Goal: Information Seeking & Learning: Learn about a topic

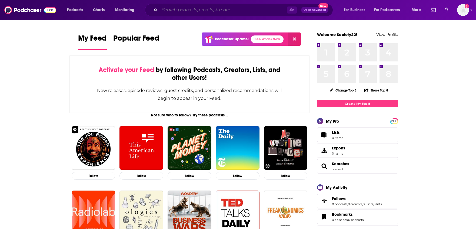
click at [223, 11] on input "Search podcasts, credits, & more..." at bounding box center [223, 10] width 127 height 9
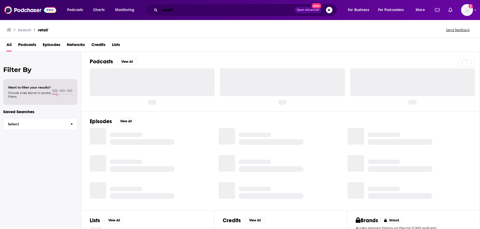
click at [223, 10] on input "retail'" at bounding box center [227, 10] width 135 height 9
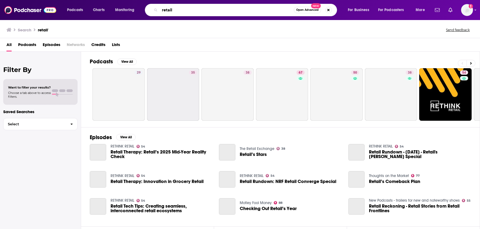
type input "retail"
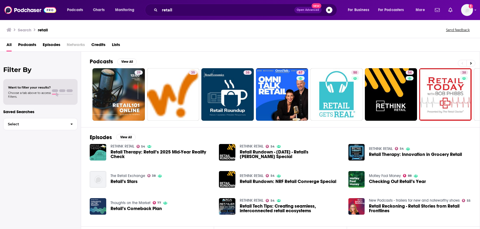
click at [28, 44] on span "Podcasts" at bounding box center [27, 45] width 18 height 11
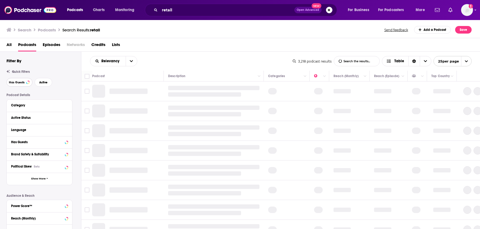
click at [23, 82] on span "Has Guests" at bounding box center [17, 82] width 16 height 3
click at [50, 81] on button "Active" at bounding box center [44, 82] width 18 height 9
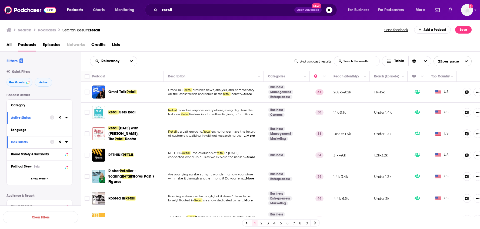
click at [251, 94] on span "...More" at bounding box center [246, 94] width 11 height 4
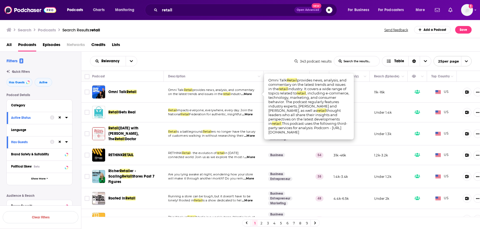
click at [251, 94] on span "...More" at bounding box center [246, 94] width 11 height 4
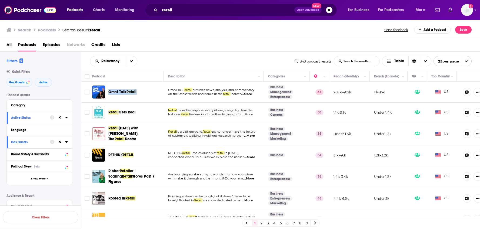
click at [238, 51] on div "All Podcasts Episodes Networks Credits Lists" at bounding box center [240, 45] width 469 height 11
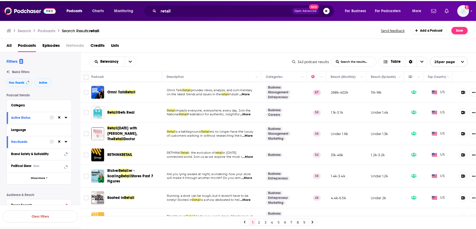
scroll to position [9, 0]
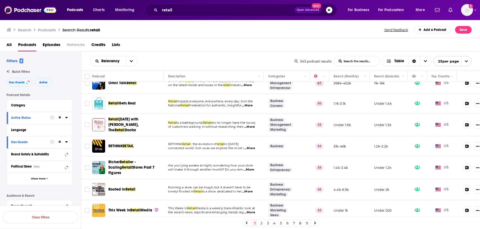
click at [243, 53] on div "Relevancy List Search Input Search the results... Table 343 podcast results Lis…" at bounding box center [280, 61] width 399 height 19
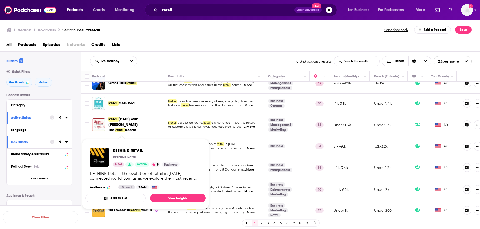
click at [124, 150] on span "RETHINK RETAIL" at bounding box center [146, 149] width 67 height 5
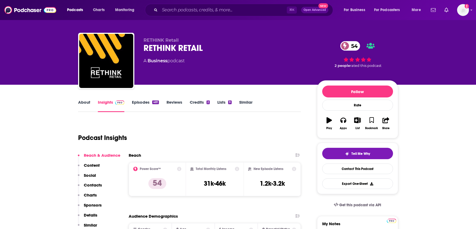
scroll to position [46, 0]
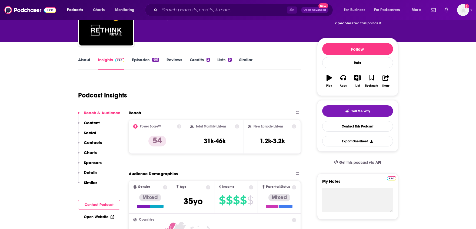
click at [82, 61] on link "About" at bounding box center [84, 63] width 12 height 12
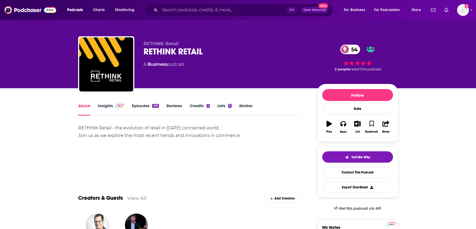
click at [111, 110] on link "Insights" at bounding box center [111, 109] width 27 height 12
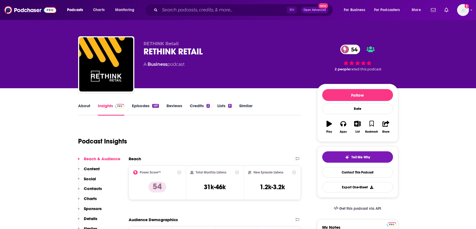
click at [142, 106] on link "Episodes 481" at bounding box center [145, 109] width 27 height 12
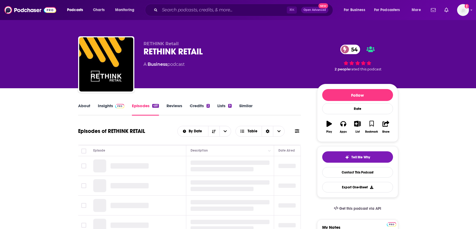
scroll to position [51, 0]
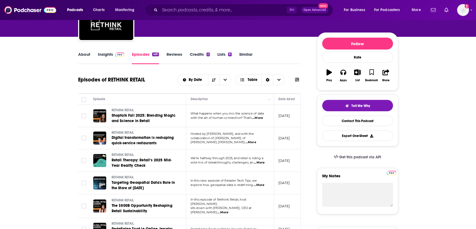
click at [256, 140] on span "...More" at bounding box center [250, 142] width 11 height 4
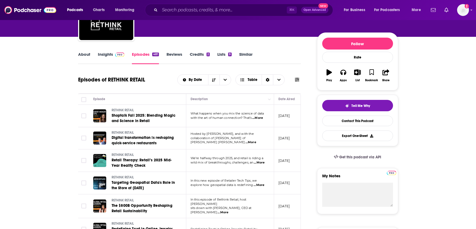
click at [83, 53] on link "About" at bounding box center [84, 58] width 12 height 12
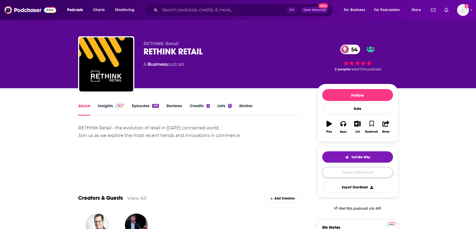
click at [341, 171] on link "Contact This Podcast" at bounding box center [357, 172] width 71 height 11
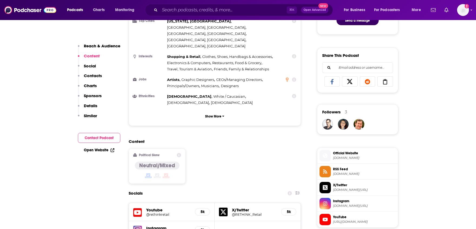
scroll to position [415, 0]
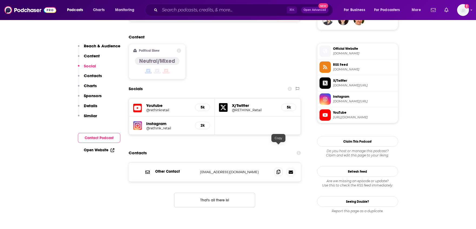
click at [277, 169] on icon at bounding box center [278, 171] width 4 height 4
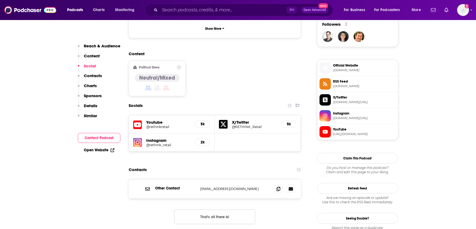
scroll to position [401, 0]
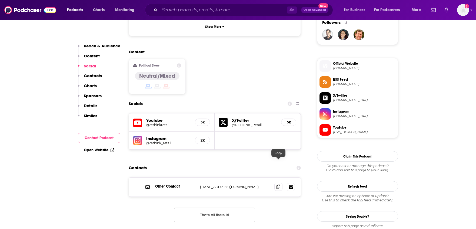
click at [278, 184] on icon at bounding box center [278, 186] width 4 height 4
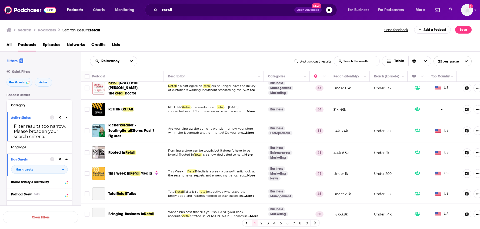
scroll to position [54, 0]
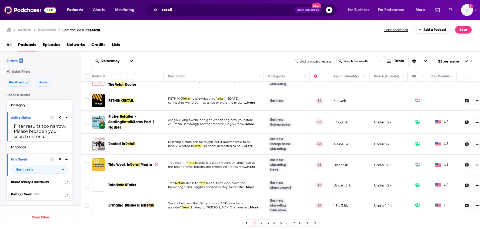
click at [206, 42] on div "All Podcasts Episodes Networks Credits Lists" at bounding box center [240, 45] width 469 height 11
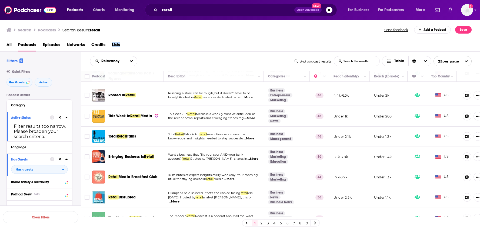
scroll to position [145, 0]
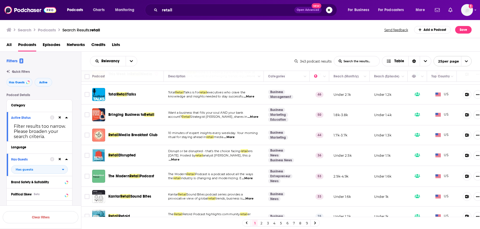
click at [252, 47] on div "All Podcasts Episodes Networks Credits Lists" at bounding box center [240, 45] width 469 height 11
click at [179, 157] on span "...More" at bounding box center [174, 159] width 11 height 4
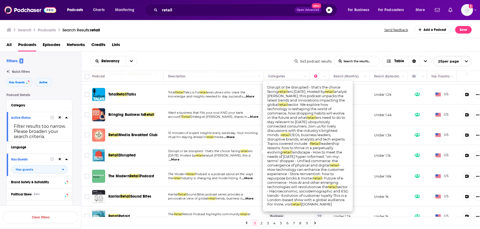
click at [237, 51] on div "All Podcasts Episodes Networks Credits Lists" at bounding box center [240, 45] width 469 height 11
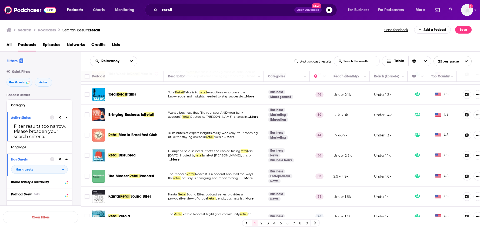
click at [252, 176] on span "...More" at bounding box center [247, 178] width 11 height 4
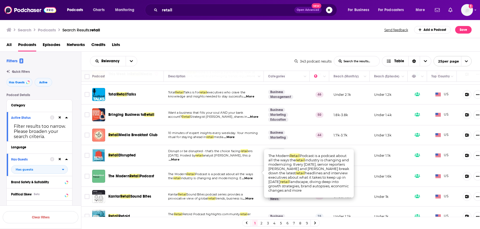
click at [252, 176] on span "...More" at bounding box center [247, 178] width 11 height 4
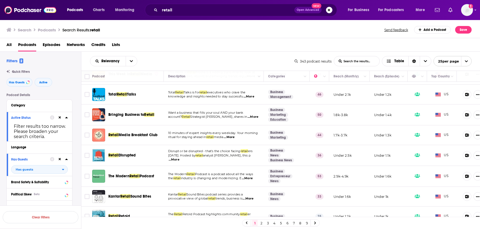
click at [230, 58] on div "Relevancy List Search Input Search the results... Table" at bounding box center [192, 61] width 204 height 10
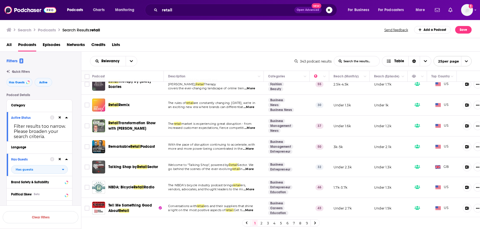
scroll to position [379, 0]
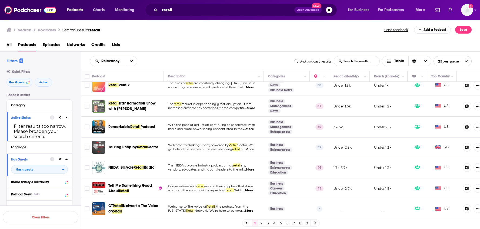
click at [469, 57] on span "open menu" at bounding box center [466, 61] width 10 height 10
click at [451, 88] on button "100 per page" at bounding box center [453, 88] width 38 height 8
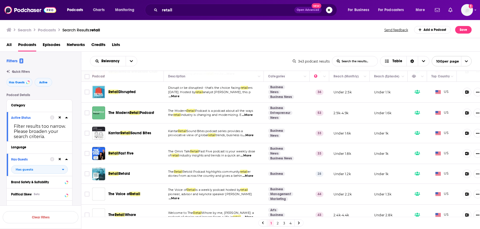
scroll to position [216, 0]
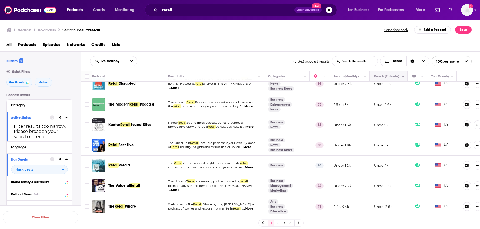
click at [401, 79] on button "Column Actions" at bounding box center [403, 76] width 6 height 6
click at [401, 76] on div at bounding box center [240, 114] width 480 height 229
click at [263, 58] on div "Relevancy List Search Input Search the results... Table" at bounding box center [191, 61] width 203 height 10
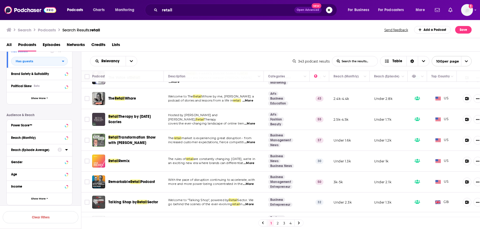
scroll to position [114, 0]
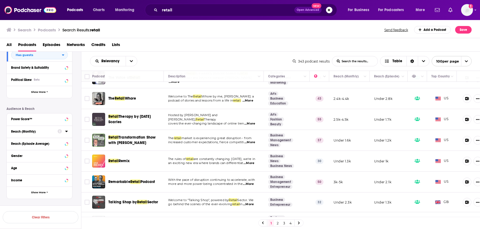
click at [67, 133] on icon at bounding box center [66, 131] width 3 height 4
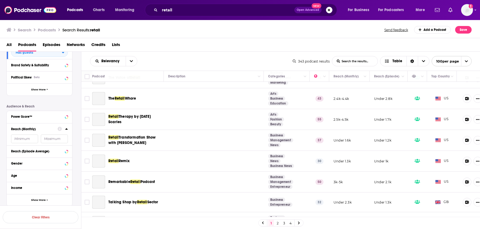
click at [68, 133] on div "Reach (Monthly)" at bounding box center [39, 134] width 65 height 22
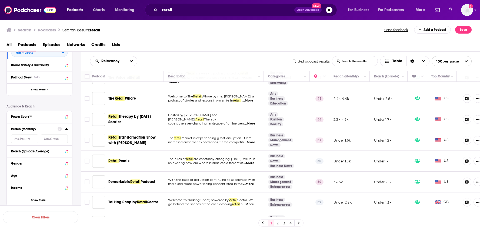
scroll to position [111, 0]
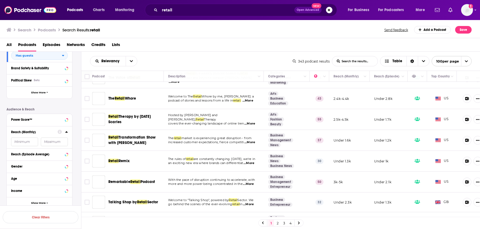
click at [31, 143] on input "number" at bounding box center [24, 141] width 27 height 9
click at [23, 143] on input "number" at bounding box center [24, 141] width 27 height 9
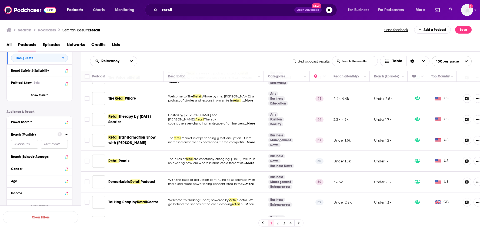
scroll to position [114, 0]
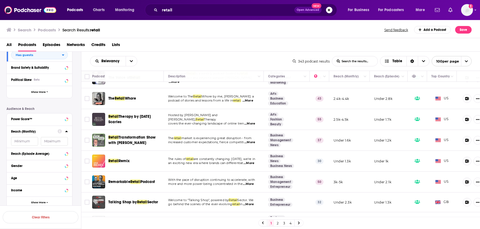
click at [20, 142] on input "number" at bounding box center [24, 141] width 27 height 9
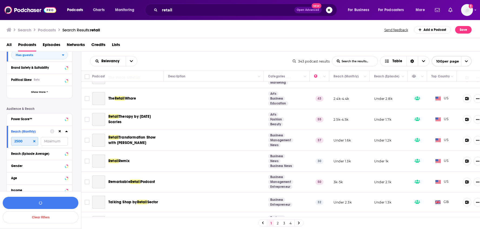
click at [20, 142] on input "2500" at bounding box center [24, 141] width 27 height 9
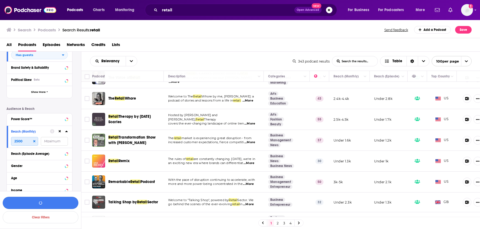
type input "2500"
click at [53, 203] on button "button" at bounding box center [41, 202] width 76 height 12
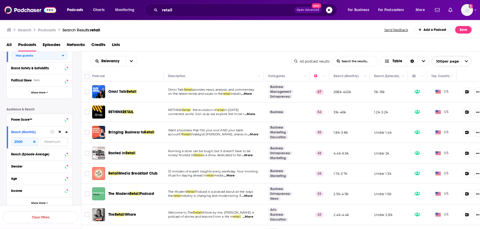
click at [253, 135] on span "...More" at bounding box center [252, 134] width 11 height 4
click at [252, 49] on div "All Podcasts Episodes Networks Credits Lists" at bounding box center [240, 45] width 469 height 11
click at [255, 155] on p "lonely! Rooted in Retail is a show dedicated to hel ...More" at bounding box center [213, 155] width 91 height 4
click at [252, 155] on span "...More" at bounding box center [247, 155] width 11 height 4
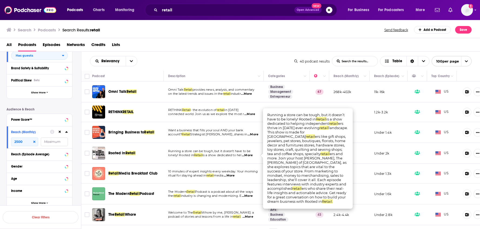
click at [252, 155] on span "...More" at bounding box center [247, 155] width 11 height 4
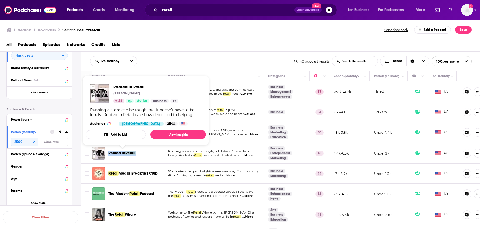
click at [246, 58] on div "Relevancy List Search Input Search the results... Table" at bounding box center [192, 61] width 204 height 10
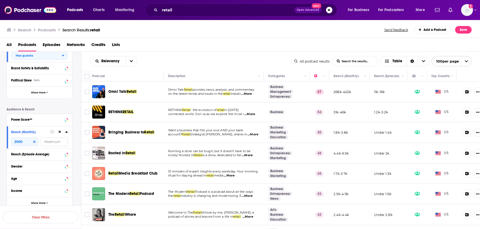
click at [280, 34] on div "Search Podcasts Search Results: retail Send feedback Add a Podcast Save" at bounding box center [240, 28] width 480 height 19
click at [181, 60] on div "Relevancy List Search Input Search the results... Table" at bounding box center [192, 61] width 204 height 10
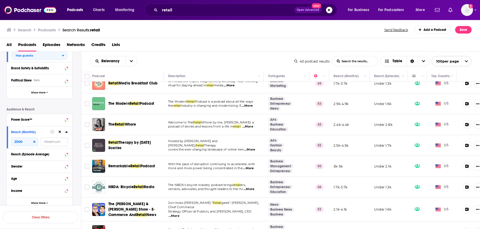
scroll to position [116, 0]
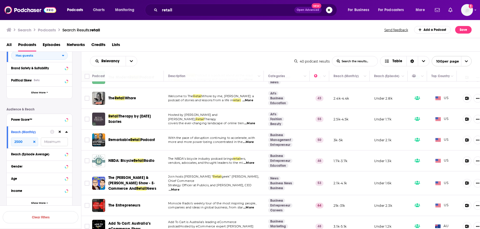
click at [252, 142] on span "...More" at bounding box center [248, 142] width 11 height 4
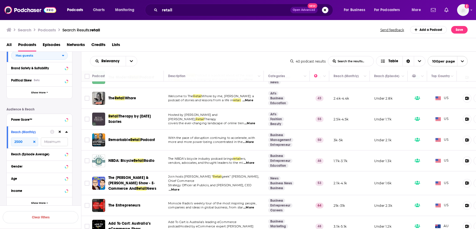
click at [253, 56] on div "Relevancy List Search Input Search the results... Table" at bounding box center [190, 61] width 200 height 10
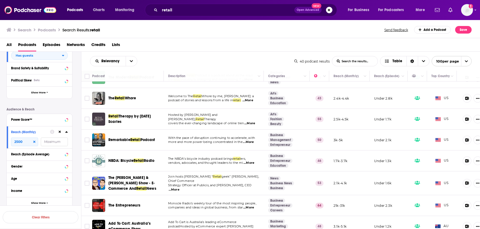
click at [250, 142] on span "...More" at bounding box center [248, 142] width 11 height 4
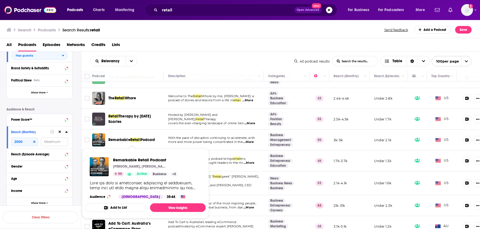
drag, startPoint x: 140, startPoint y: 139, endPoint x: 212, endPoint y: 47, distance: 116.8
click at [212, 47] on div "Search Podcasts Search Results: retail Send feedback Add a Podcast Save All Pod…" at bounding box center [240, 123] width 480 height 209
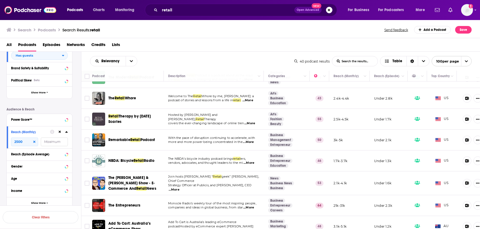
click at [263, 42] on div "All Podcasts Episodes Networks Credits Lists" at bounding box center [240, 45] width 469 height 11
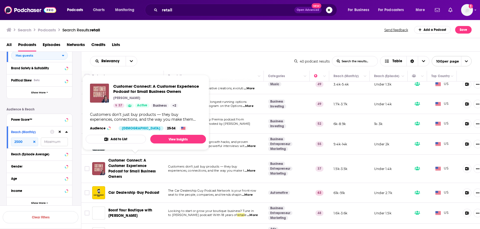
scroll to position [452, 0]
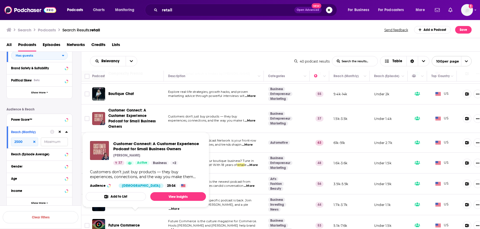
click at [205, 53] on div "Relevancy List Search Input Search the results... Table 40 podcast results List…" at bounding box center [280, 61] width 399 height 19
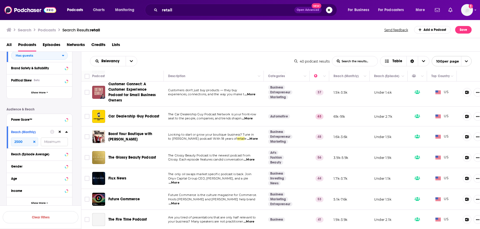
scroll to position [490, 0]
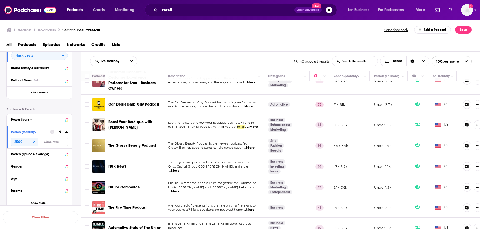
click at [250, 145] on span "...More" at bounding box center [249, 147] width 11 height 4
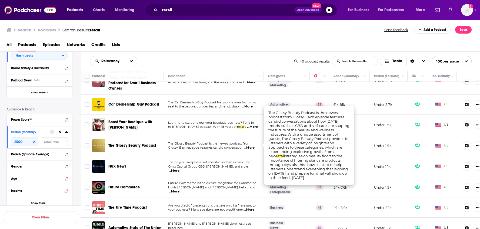
click at [253, 32] on div "Search Podcasts Search Results: retail Send feedback Add a Podcast Save" at bounding box center [238, 30] width 465 height 8
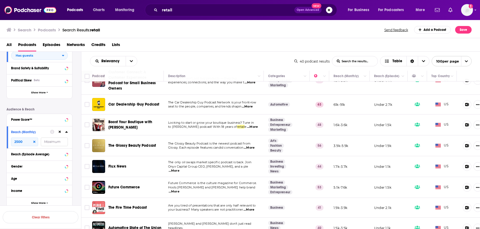
click at [179, 189] on span "...More" at bounding box center [174, 191] width 11 height 4
click at [206, 46] on div "All Podcasts Episodes Networks Credits Lists" at bounding box center [240, 45] width 469 height 11
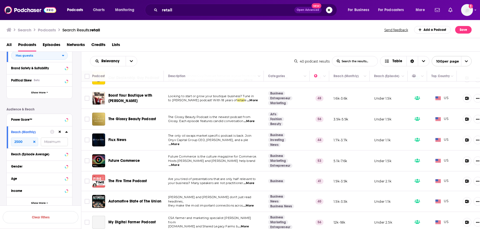
scroll to position [538, 0]
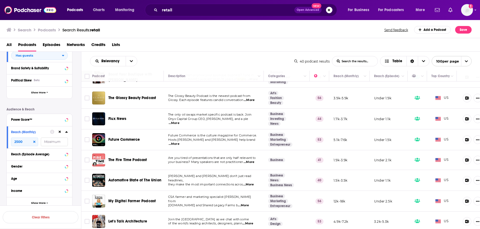
click at [179, 121] on span "...More" at bounding box center [174, 123] width 11 height 4
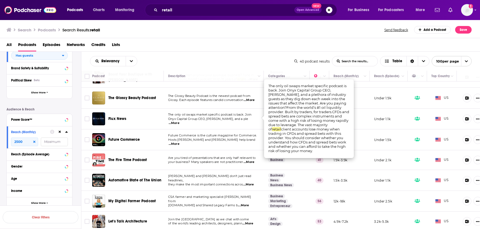
click at [235, 52] on div "Relevancy List Search Input Search the results... Table 40 podcast results List…" at bounding box center [280, 61] width 399 height 19
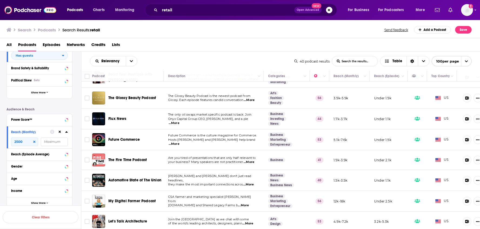
click at [179, 142] on span "...More" at bounding box center [174, 144] width 11 height 4
click at [206, 53] on div "Relevancy List Search Input Search the results... Table 40 podcast results List…" at bounding box center [280, 61] width 399 height 19
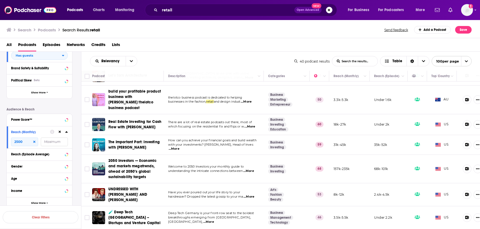
scroll to position [695, 0]
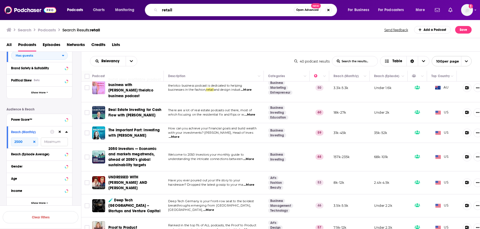
click at [260, 11] on input "retail" at bounding box center [227, 10] width 134 height 9
type input "shopify"
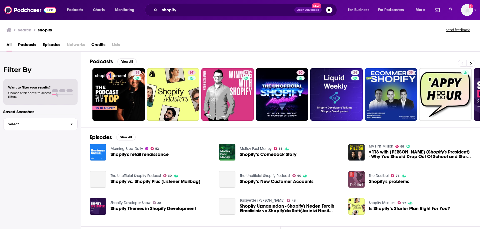
click at [28, 45] on span "Podcasts" at bounding box center [27, 45] width 18 height 11
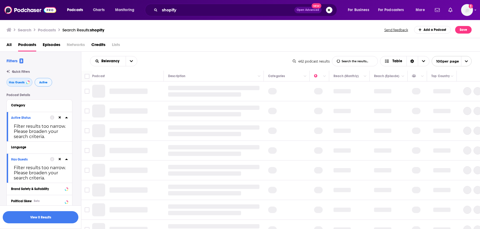
drag, startPoint x: 24, startPoint y: 83, endPoint x: 36, endPoint y: 82, distance: 11.9
click at [24, 83] on span "Has Guests" at bounding box center [17, 82] width 16 height 3
click at [39, 82] on span "Active" at bounding box center [43, 82] width 8 height 3
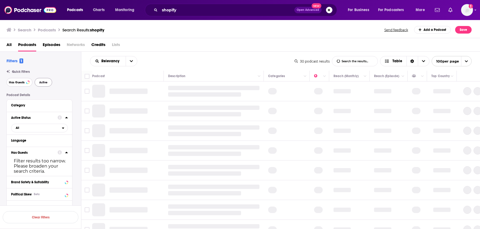
drag, startPoint x: 12, startPoint y: 82, endPoint x: 44, endPoint y: 83, distance: 31.6
click at [12, 82] on span "Has Guests" at bounding box center [17, 82] width 16 height 3
click at [44, 83] on span "Active" at bounding box center [43, 82] width 8 height 3
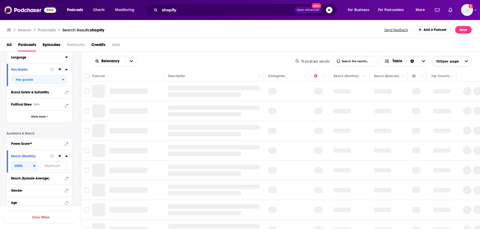
scroll to position [105, 0]
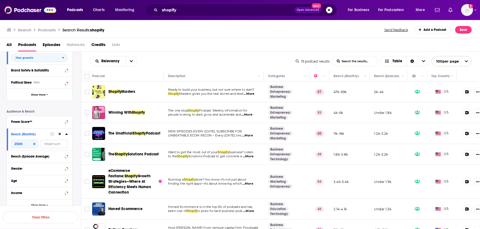
click at [226, 53] on div "Relevancy List Search Input Search the results... Table 19 podcast results List…" at bounding box center [280, 61] width 399 height 19
click at [271, 9] on input "shopify" at bounding box center [227, 10] width 135 height 9
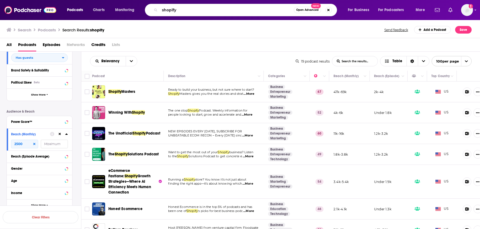
click at [258, 56] on div "Relevancy List Search Input Search the results... Table" at bounding box center [193, 61] width 206 height 10
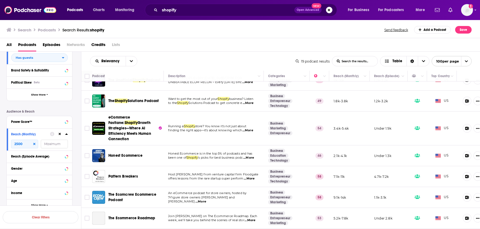
scroll to position [79, 0]
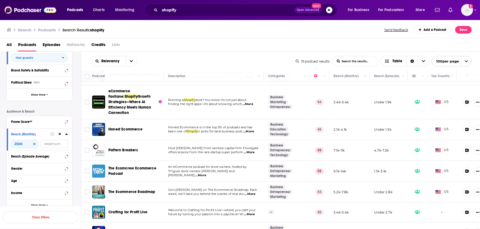
click at [206, 173] on span "...More" at bounding box center [200, 175] width 11 height 4
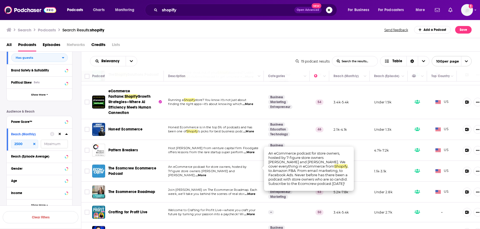
click at [251, 59] on div "Relevancy List Search Input Search the results... Table" at bounding box center [193, 61] width 206 height 10
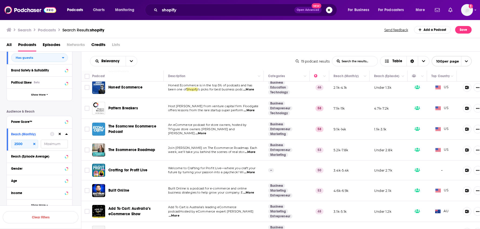
scroll to position [122, 0]
click at [249, 149] on span "...More" at bounding box center [249, 151] width 11 height 4
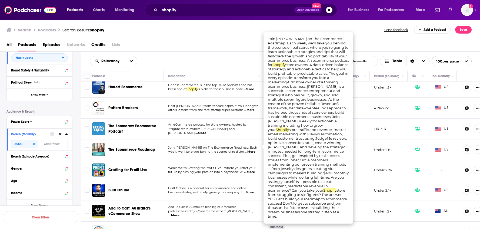
click at [217, 51] on div "All Podcasts Episodes Networks Credits Lists" at bounding box center [240, 45] width 469 height 11
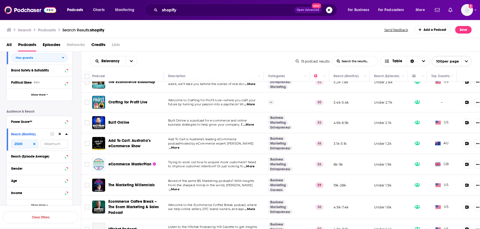
scroll to position [191, 0]
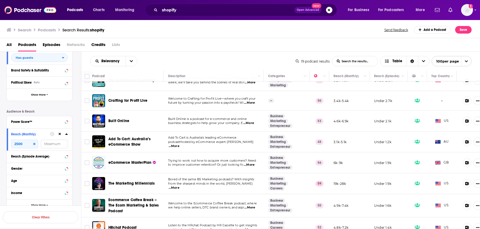
click at [250, 162] on span "...More" at bounding box center [249, 164] width 11 height 4
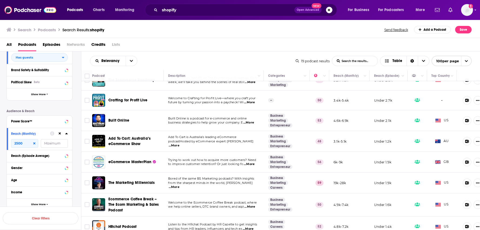
click at [179, 185] on span "...More" at bounding box center [174, 187] width 11 height 4
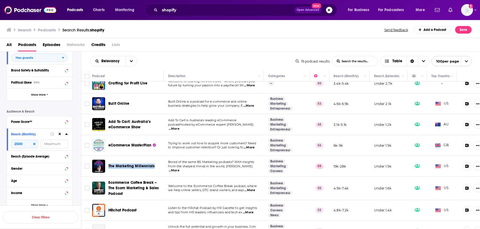
scroll to position [229, 0]
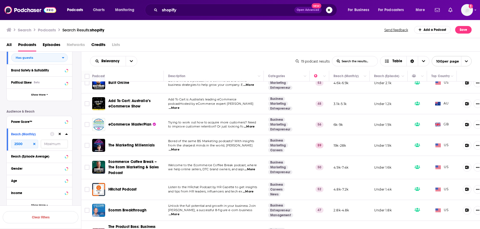
click at [253, 167] on span "...More" at bounding box center [249, 169] width 11 height 4
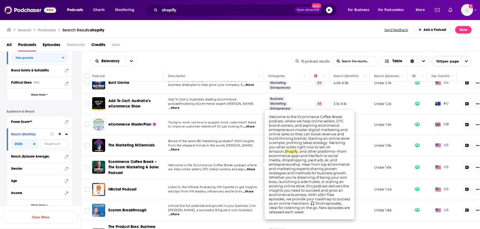
click at [273, 37] on div "Search Podcasts Search Results: shopify Send feedback Add a Podcast Save" at bounding box center [240, 28] width 480 height 19
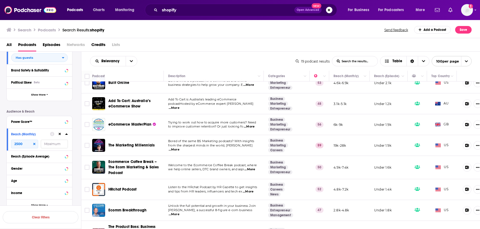
click at [240, 41] on div "All Podcasts Episodes Networks Credits Lists" at bounding box center [240, 45] width 469 height 11
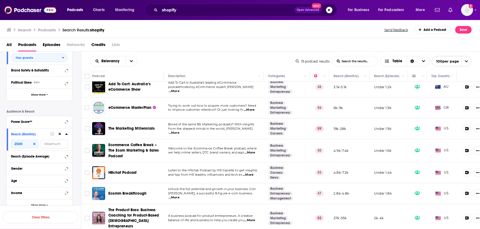
scroll to position [263, 0]
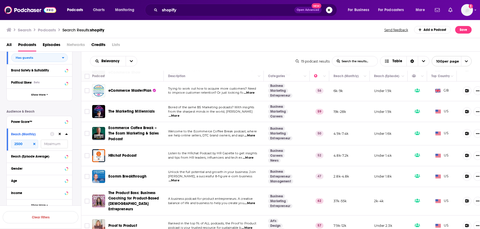
click at [179, 178] on span "...More" at bounding box center [174, 180] width 11 height 4
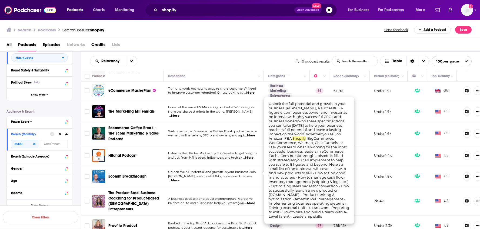
click at [257, 53] on div "Relevancy List Search Input Search the results... Table 19 podcast results List…" at bounding box center [280, 61] width 399 height 19
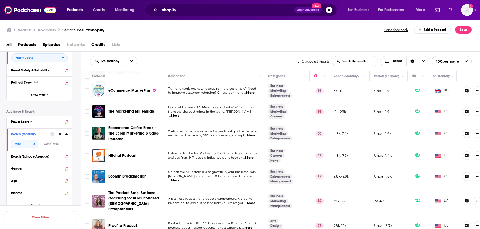
click at [250, 225] on span "...More" at bounding box center [247, 227] width 11 height 4
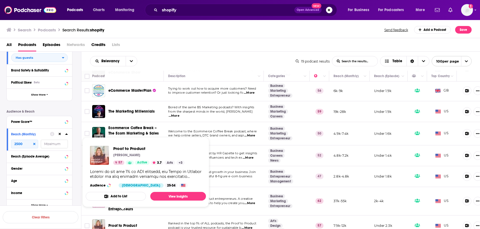
click at [216, 46] on div "All Podcasts Episodes Networks Credits Lists" at bounding box center [240, 45] width 469 height 11
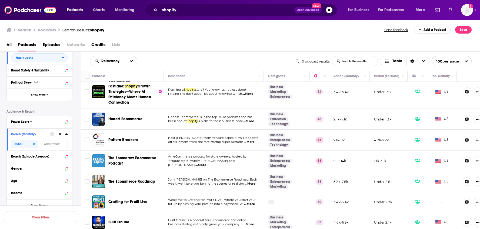
scroll to position [0, 0]
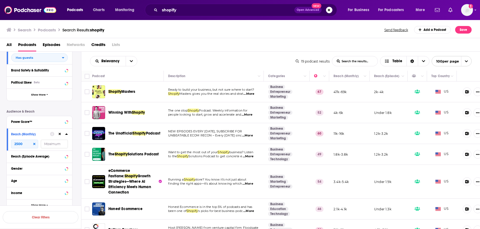
click at [230, 40] on div "All Podcasts Episodes Networks Credits Lists" at bounding box center [240, 45] width 469 height 11
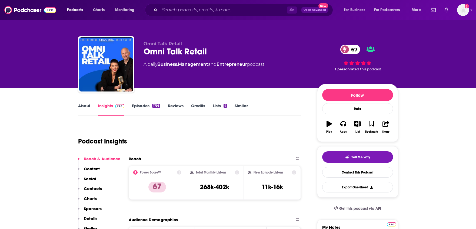
click at [86, 111] on link "About" at bounding box center [84, 109] width 12 height 12
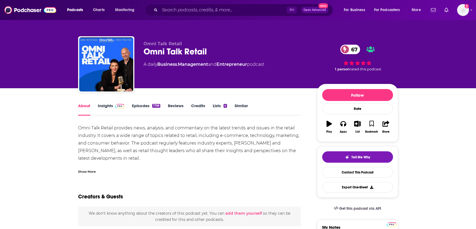
click at [88, 172] on div "Show More" at bounding box center [87, 170] width 18 height 5
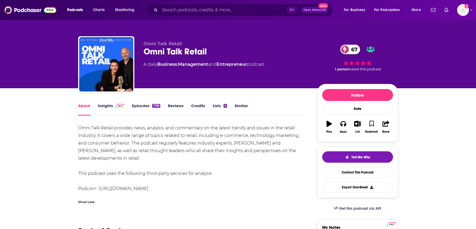
click at [107, 107] on link "Insights" at bounding box center [111, 109] width 27 height 12
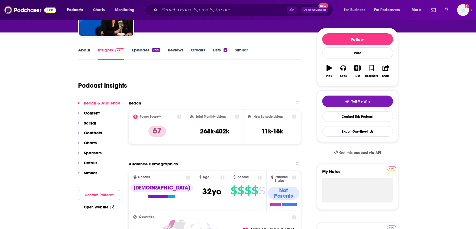
scroll to position [4, 0]
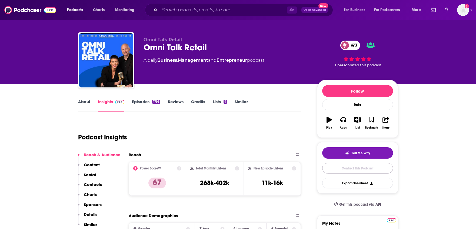
click at [341, 167] on link "Contact This Podcast" at bounding box center [357, 168] width 71 height 11
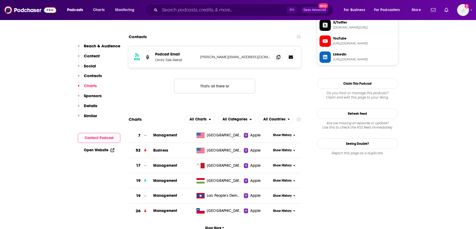
scroll to position [448, 0]
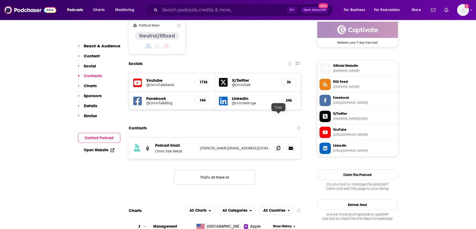
click at [277, 146] on icon at bounding box center [278, 148] width 4 height 4
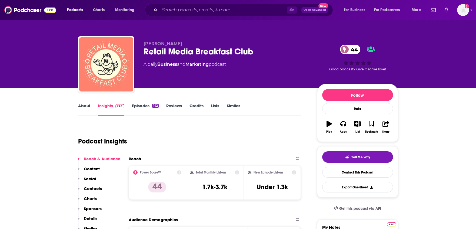
click at [89, 105] on link "About" at bounding box center [84, 109] width 12 height 12
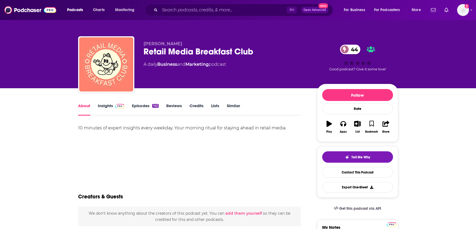
click at [139, 103] on link "Episodes 142" at bounding box center [145, 109] width 26 height 12
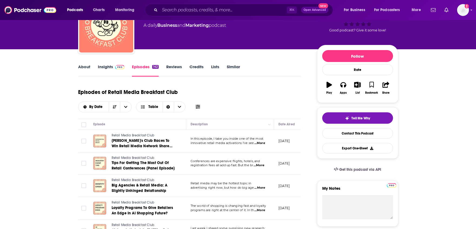
scroll to position [45, 0]
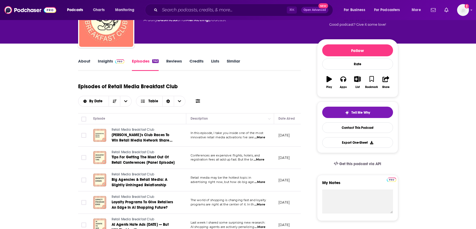
click at [261, 182] on span "...More" at bounding box center [259, 182] width 11 height 4
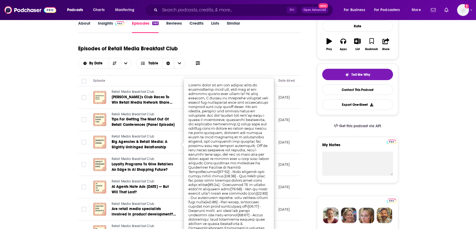
scroll to position [83, 0]
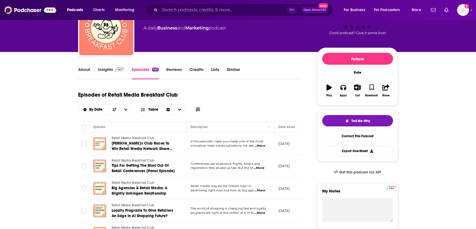
scroll to position [0, 0]
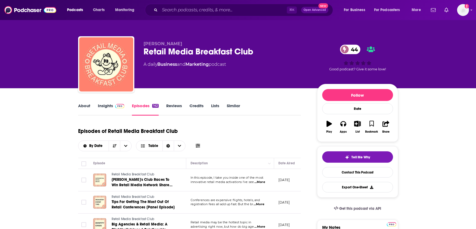
click at [107, 108] on link "Insights" at bounding box center [111, 109] width 27 height 12
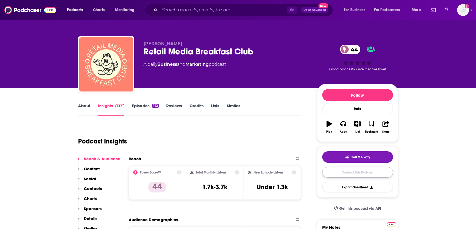
click at [340, 173] on link "Contact This Podcast" at bounding box center [357, 172] width 71 height 11
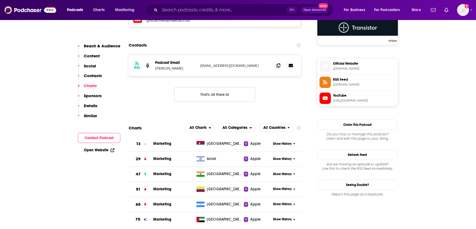
scroll to position [406, 0]
click at [280, 67] on span at bounding box center [278, 65] width 8 height 8
click at [278, 66] on icon at bounding box center [278, 65] width 4 height 4
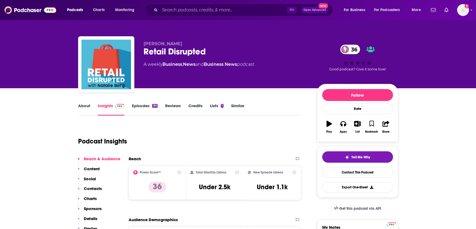
click at [179, 173] on icon at bounding box center [179, 172] width 4 height 4
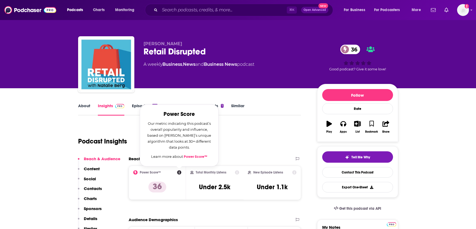
click at [251, 145] on div "Podcast Insights" at bounding box center [187, 138] width 219 height 28
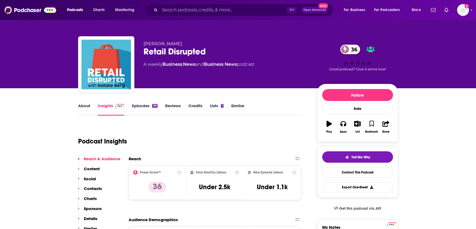
click at [215, 105] on link "Lists 1" at bounding box center [217, 109] width 14 height 12
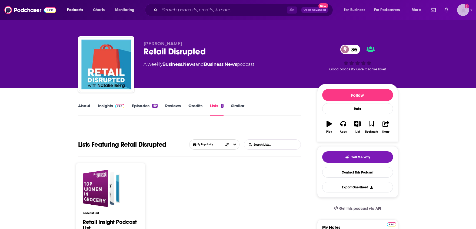
click at [461, 11] on img "Logged in as Society22" at bounding box center [463, 10] width 12 height 12
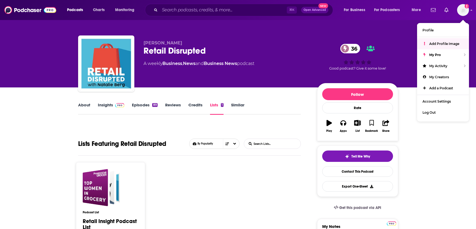
scroll to position [1, 0]
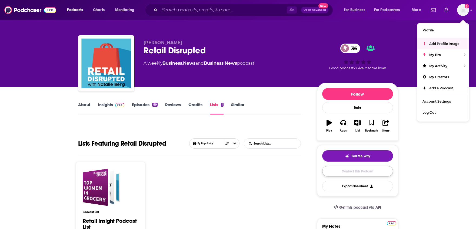
click at [344, 169] on link "Contact This Podcast" at bounding box center [357, 171] width 71 height 11
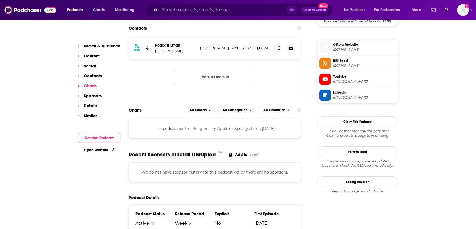
scroll to position [357, 0]
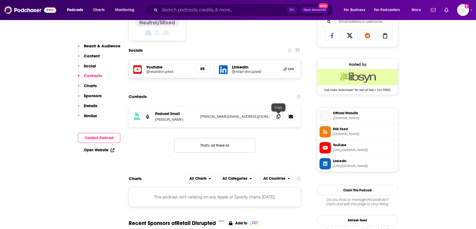
click at [277, 119] on span at bounding box center [278, 116] width 8 height 8
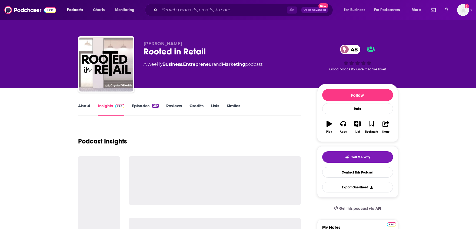
scroll to position [108, 0]
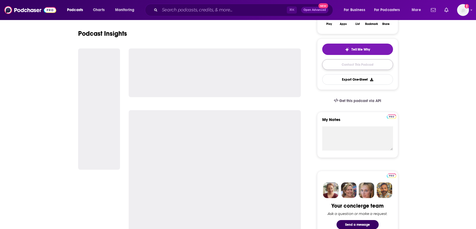
click at [361, 62] on link "Contact This Podcast" at bounding box center [357, 64] width 71 height 11
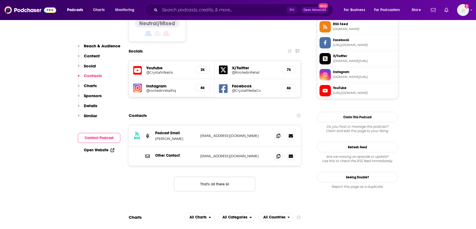
scroll to position [450, 0]
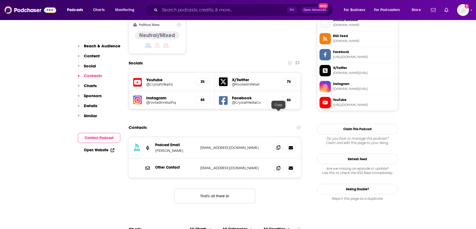
click at [275, 143] on span at bounding box center [278, 147] width 8 height 8
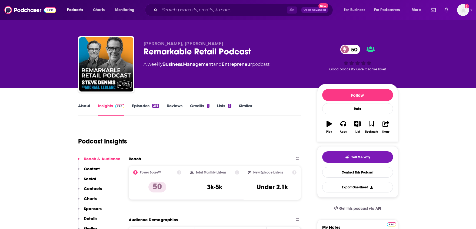
click at [140, 105] on link "Episodes 268" at bounding box center [145, 109] width 27 height 12
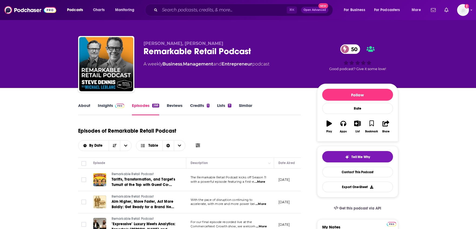
scroll to position [91, 0]
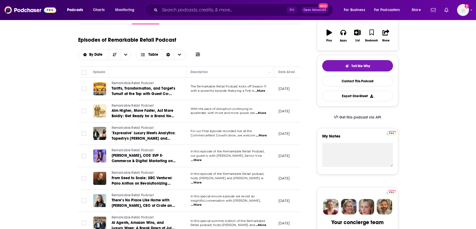
click at [202, 158] on span "...More" at bounding box center [196, 160] width 11 height 4
drag, startPoint x: 214, startPoint y: 76, endPoint x: 219, endPoint y: 76, distance: 4.3
click at [334, 81] on link "Contact This Podcast" at bounding box center [357, 81] width 71 height 11
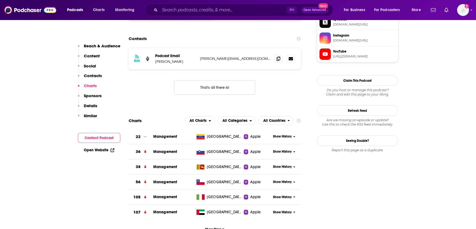
scroll to position [509, 0]
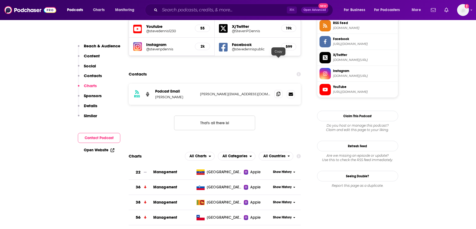
click at [280, 92] on icon at bounding box center [278, 94] width 4 height 4
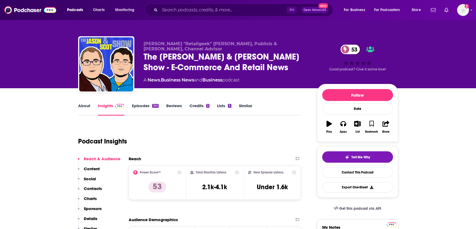
click at [142, 106] on link "Episodes 341" at bounding box center [145, 109] width 26 height 12
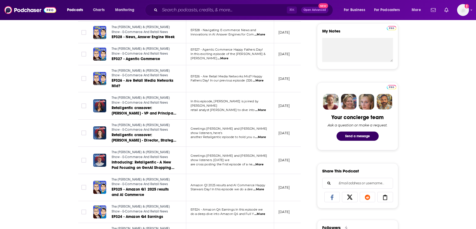
scroll to position [238, 0]
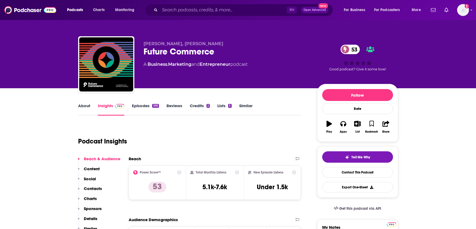
click at [88, 105] on link "About" at bounding box center [84, 109] width 12 height 12
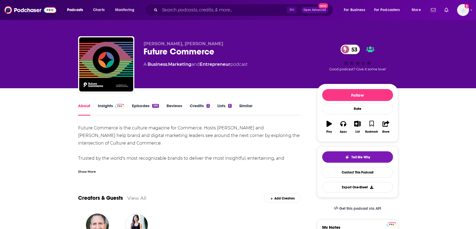
click at [88, 172] on div "Show More" at bounding box center [87, 170] width 18 height 5
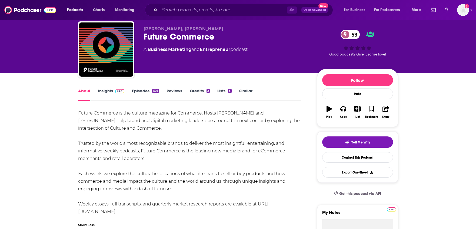
scroll to position [32, 0]
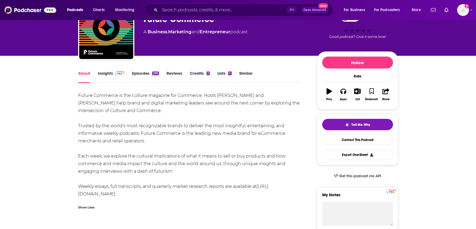
click at [146, 75] on link "Episodes 595" at bounding box center [145, 77] width 27 height 12
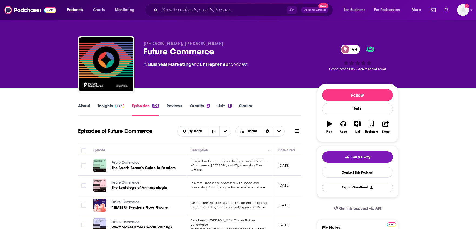
click at [101, 103] on link "Insights" at bounding box center [111, 109] width 27 height 12
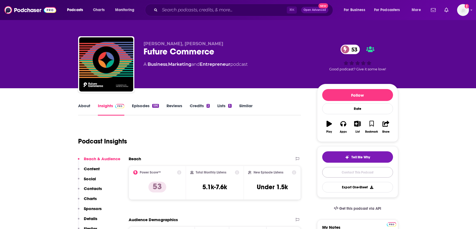
click at [347, 173] on link "Contact This Podcast" at bounding box center [357, 172] width 71 height 11
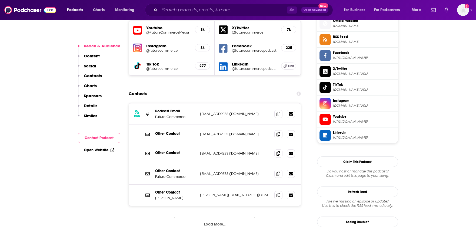
scroll to position [495, 0]
drag, startPoint x: 280, startPoint y: 86, endPoint x: 274, endPoint y: 92, distance: 8.0
click at [280, 112] on icon at bounding box center [278, 114] width 4 height 4
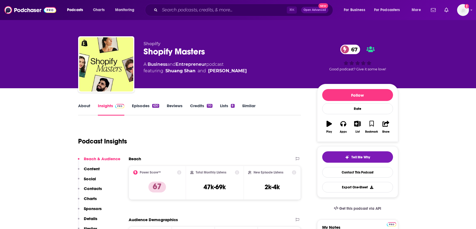
click at [179, 133] on div "Podcast Insights" at bounding box center [187, 138] width 219 height 28
click at [138, 106] on link "Episodes 630" at bounding box center [145, 109] width 27 height 12
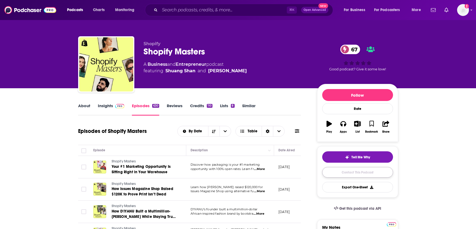
click at [344, 173] on link "Contact This Podcast" at bounding box center [357, 172] width 71 height 11
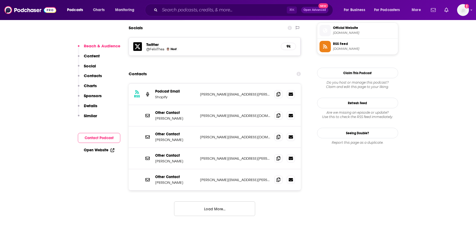
scroll to position [482, 0]
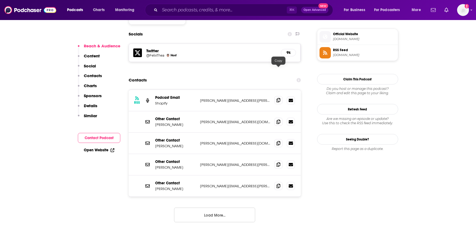
click at [279, 98] on icon at bounding box center [278, 100] width 4 height 4
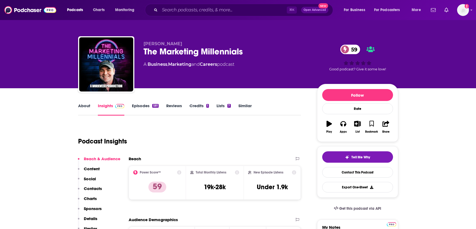
click at [83, 107] on link "About" at bounding box center [84, 109] width 12 height 12
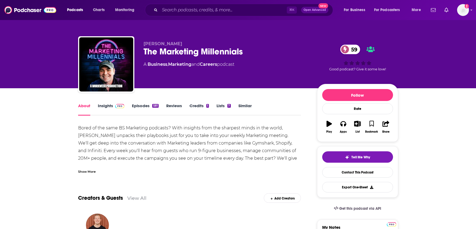
click at [81, 173] on div "Show More" at bounding box center [87, 170] width 18 height 5
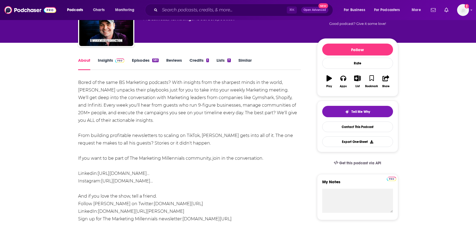
scroll to position [36, 0]
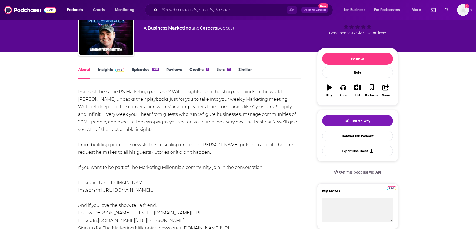
click at [145, 69] on link "Episodes 581" at bounding box center [145, 73] width 26 height 12
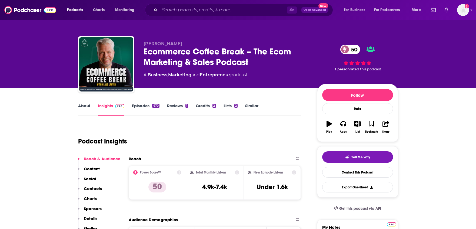
click at [145, 103] on link "Episodes 470" at bounding box center [145, 109] width 27 height 12
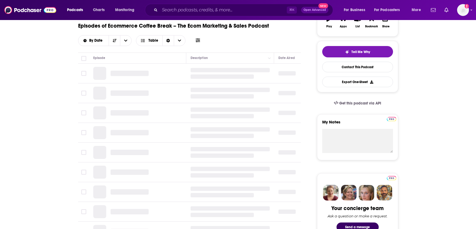
scroll to position [105, 0]
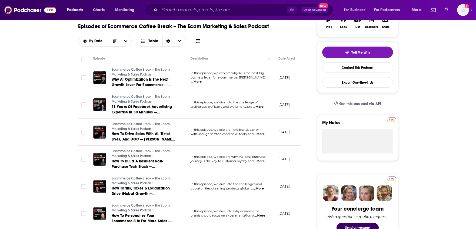
click at [202, 80] on span "...More" at bounding box center [196, 81] width 11 height 4
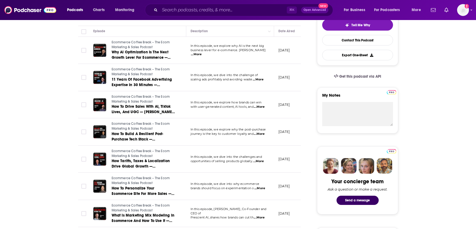
scroll to position [144, 0]
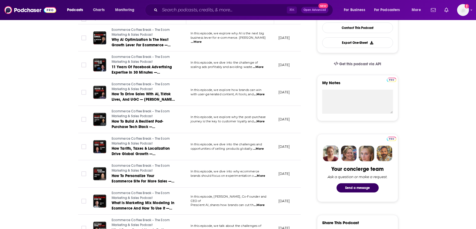
click at [259, 149] on span "...More" at bounding box center [258, 148] width 11 height 4
drag, startPoint x: 189, startPoint y: 58, endPoint x: 205, endPoint y: 63, distance: 16.7
click at [241, 71] on td "In this episode, we dive into the challenge of scaling ads profitably and avoid…" at bounding box center [230, 64] width 88 height 27
click at [261, 66] on span "...More" at bounding box center [258, 67] width 11 height 4
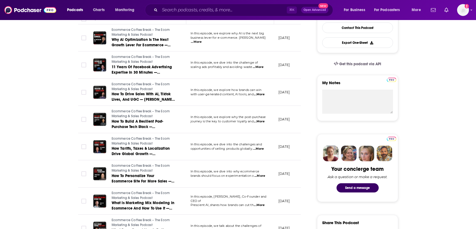
click at [262, 149] on span "...More" at bounding box center [258, 148] width 11 height 4
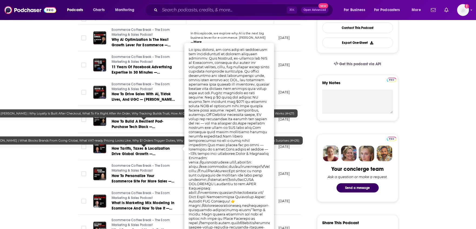
drag, startPoint x: 72, startPoint y: 149, endPoint x: 77, endPoint y: 148, distance: 4.5
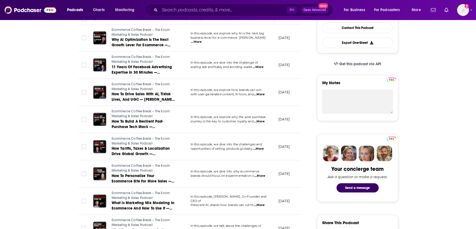
click at [263, 176] on span "...More" at bounding box center [259, 175] width 11 height 4
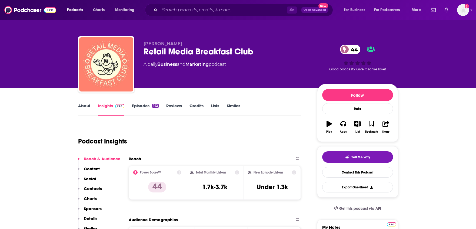
click at [135, 105] on link "Episodes 142" at bounding box center [145, 109] width 26 height 12
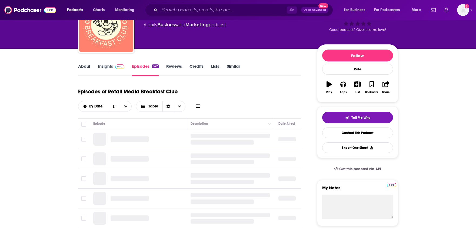
scroll to position [46, 0]
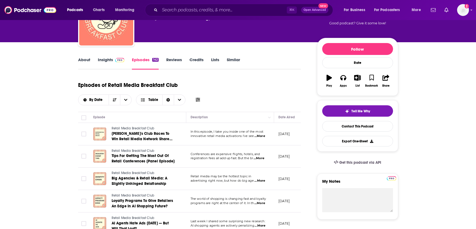
click at [259, 136] on span "...More" at bounding box center [259, 136] width 11 height 4
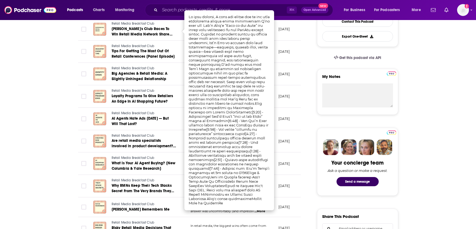
scroll to position [152, 0]
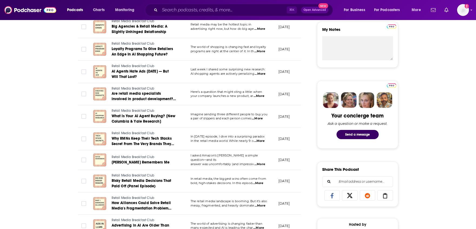
scroll to position [226, 0]
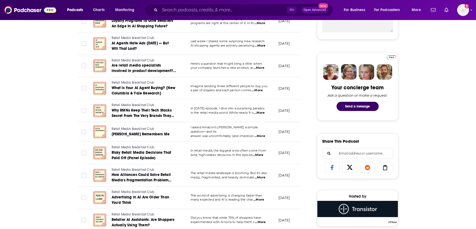
click at [259, 156] on span "...More" at bounding box center [257, 155] width 11 height 4
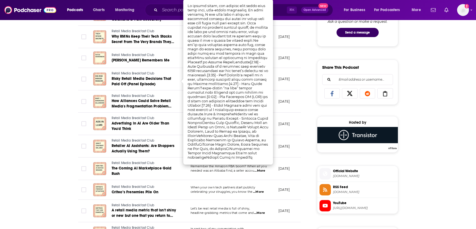
scroll to position [334, 0]
